Goal: Task Accomplishment & Management: Manage account settings

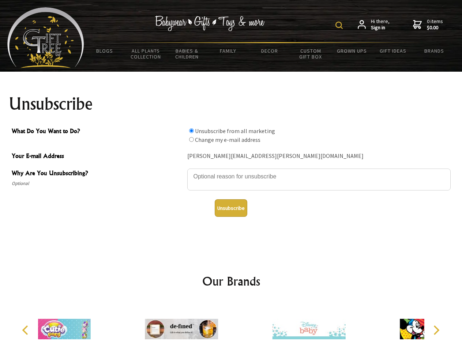
click at [340, 25] on img at bounding box center [339, 25] width 7 height 7
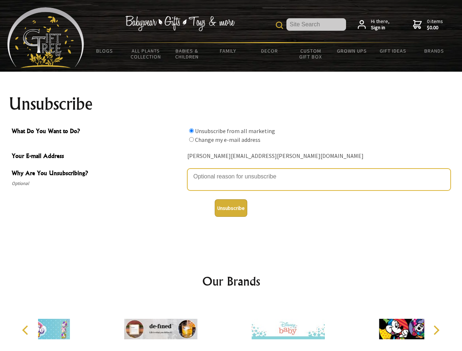
click at [231, 171] on textarea "Why Are You Unsubscribing?" at bounding box center [319, 180] width 264 height 22
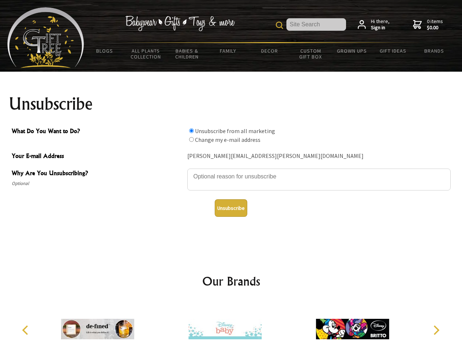
click at [191, 131] on input "What Do You Want to Do?" at bounding box center [191, 130] width 5 height 5
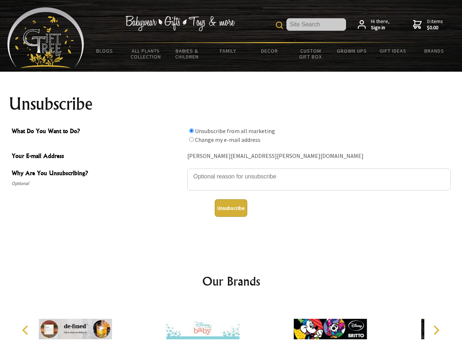
click at [191, 139] on input "What Do You Want to Do?" at bounding box center [191, 139] width 5 height 5
radio input "true"
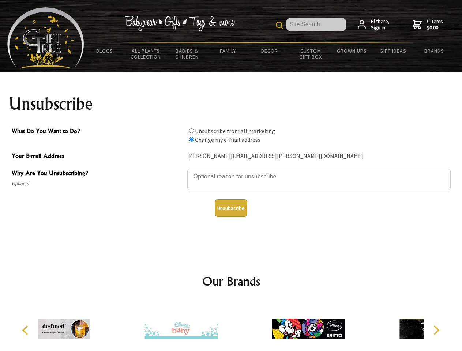
click at [231, 208] on button "Unsubscribe" at bounding box center [231, 208] width 33 height 18
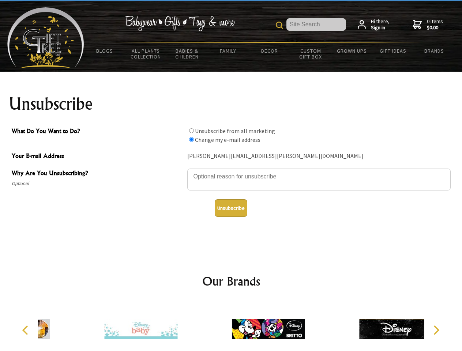
click at [231, 326] on div at bounding box center [268, 330] width 127 height 57
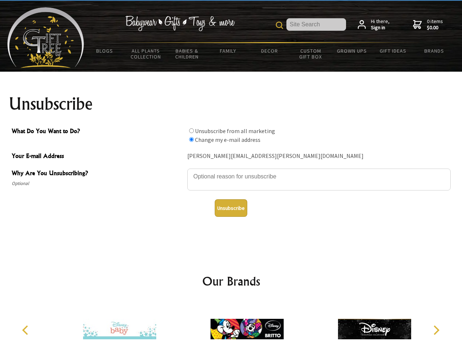
click at [26, 331] on icon "Previous" at bounding box center [26, 331] width 10 height 10
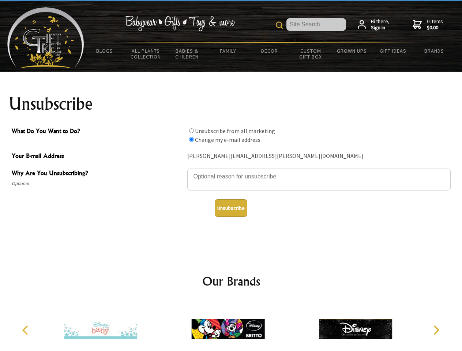
click at [436, 331] on icon "Next" at bounding box center [436, 331] width 10 height 10
